Goal: Information Seeking & Learning: Learn about a topic

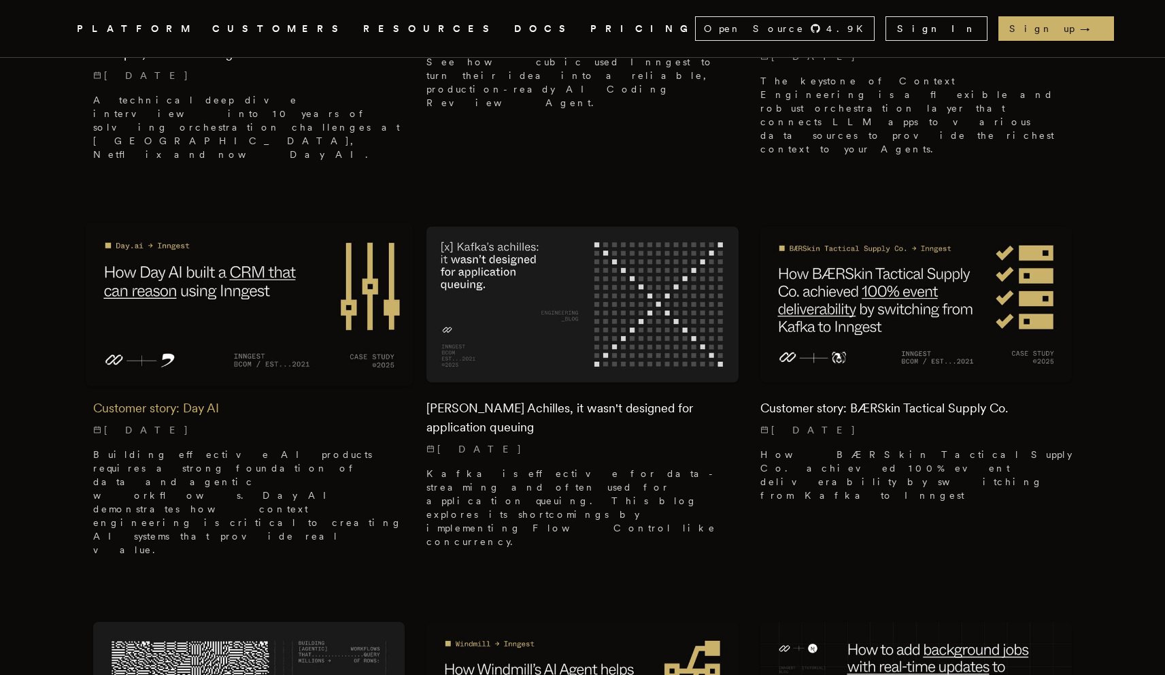
scroll to position [1196, 0]
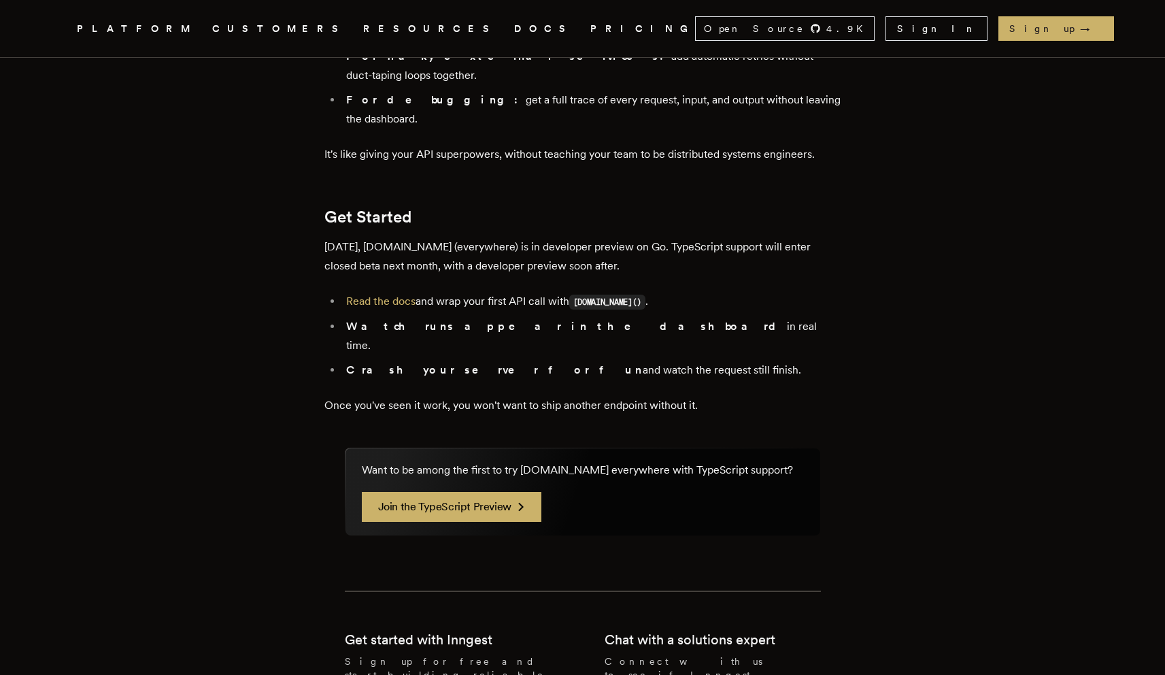
scroll to position [2491, 0]
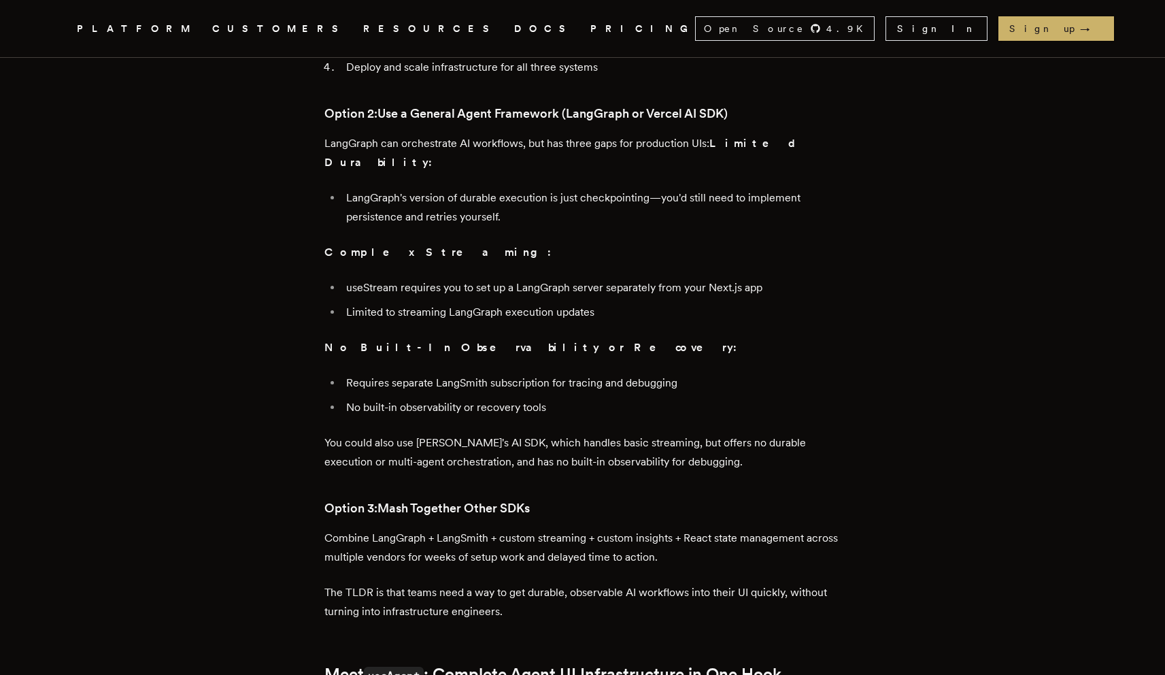
scroll to position [1093, 0]
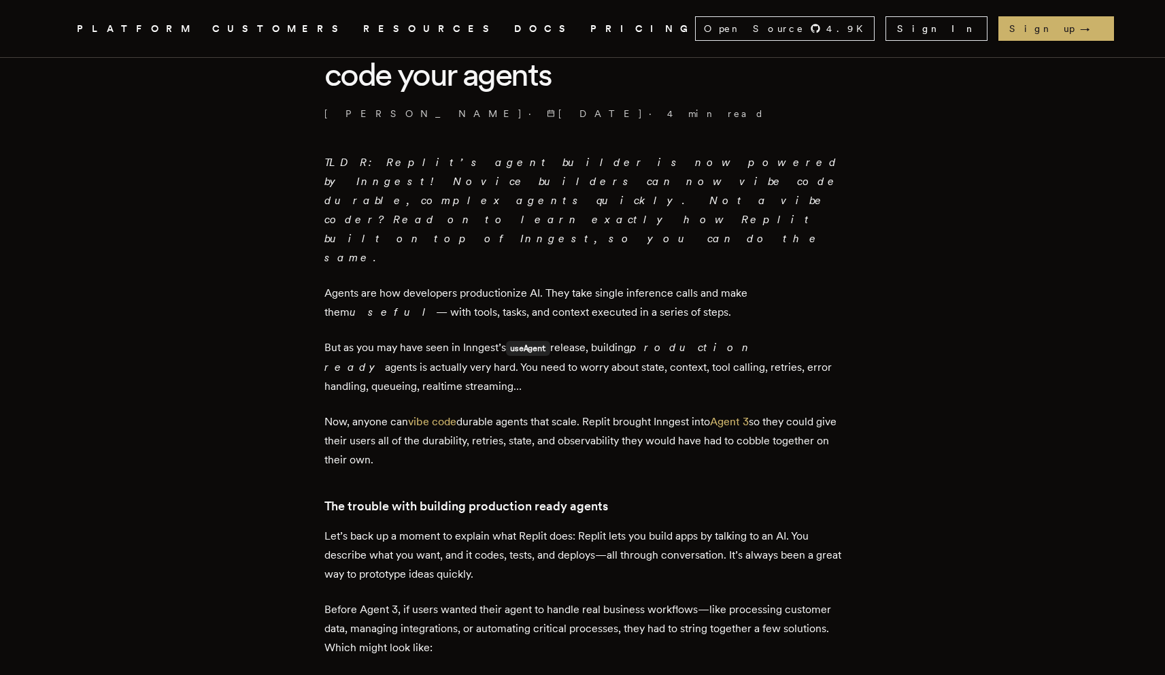
scroll to position [413, 0]
